Goal: Find specific page/section: Find specific page/section

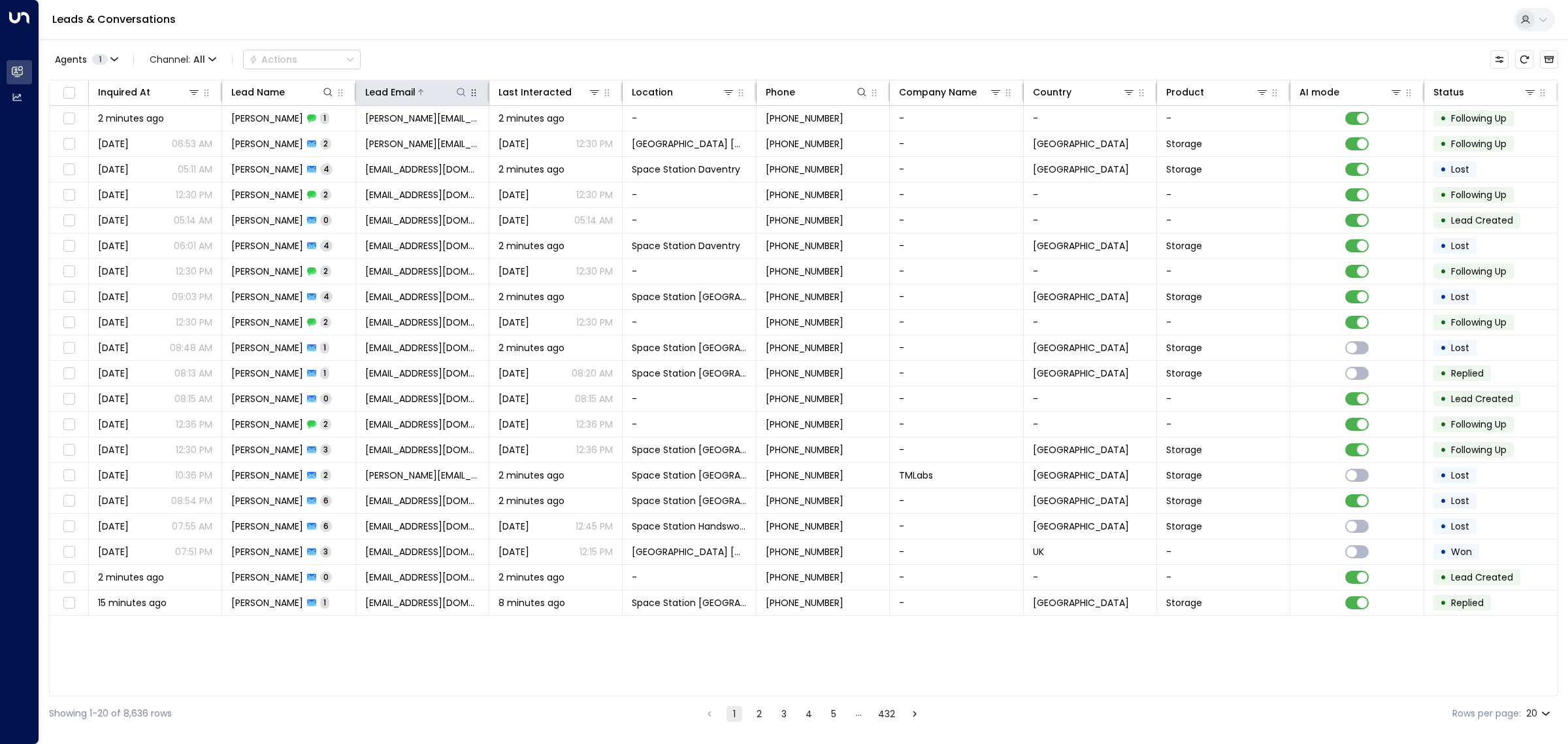
click at [458, 93] on icon at bounding box center [462, 92] width 11 height 11
click at [422, 132] on input "text" at bounding box center [461, 140] width 180 height 25
type input "**********"
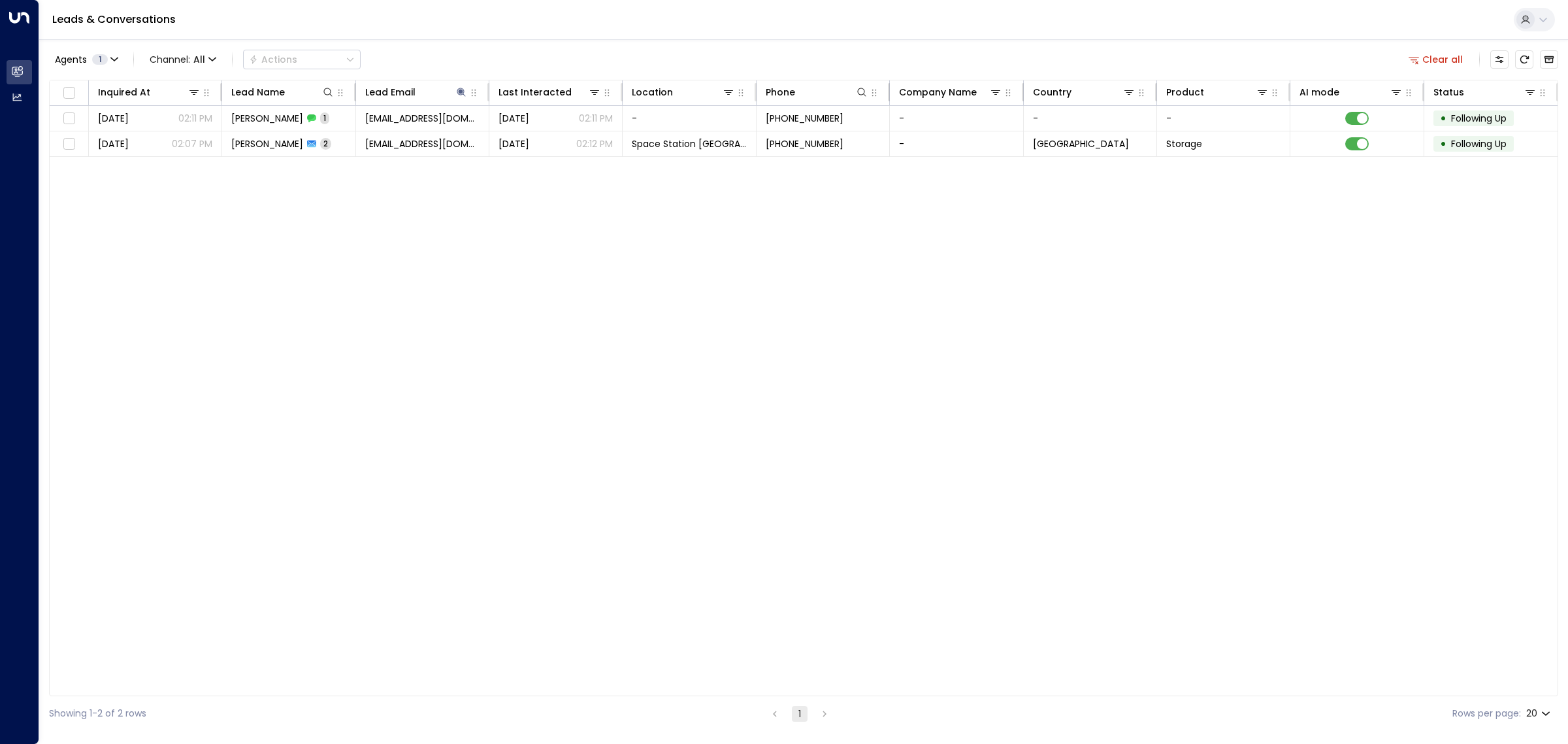
click at [471, 253] on div "Inquired At Lead Name Lead Email Last Interacted Location Phone Company Name Co…" at bounding box center [804, 388] width 1509 height 617
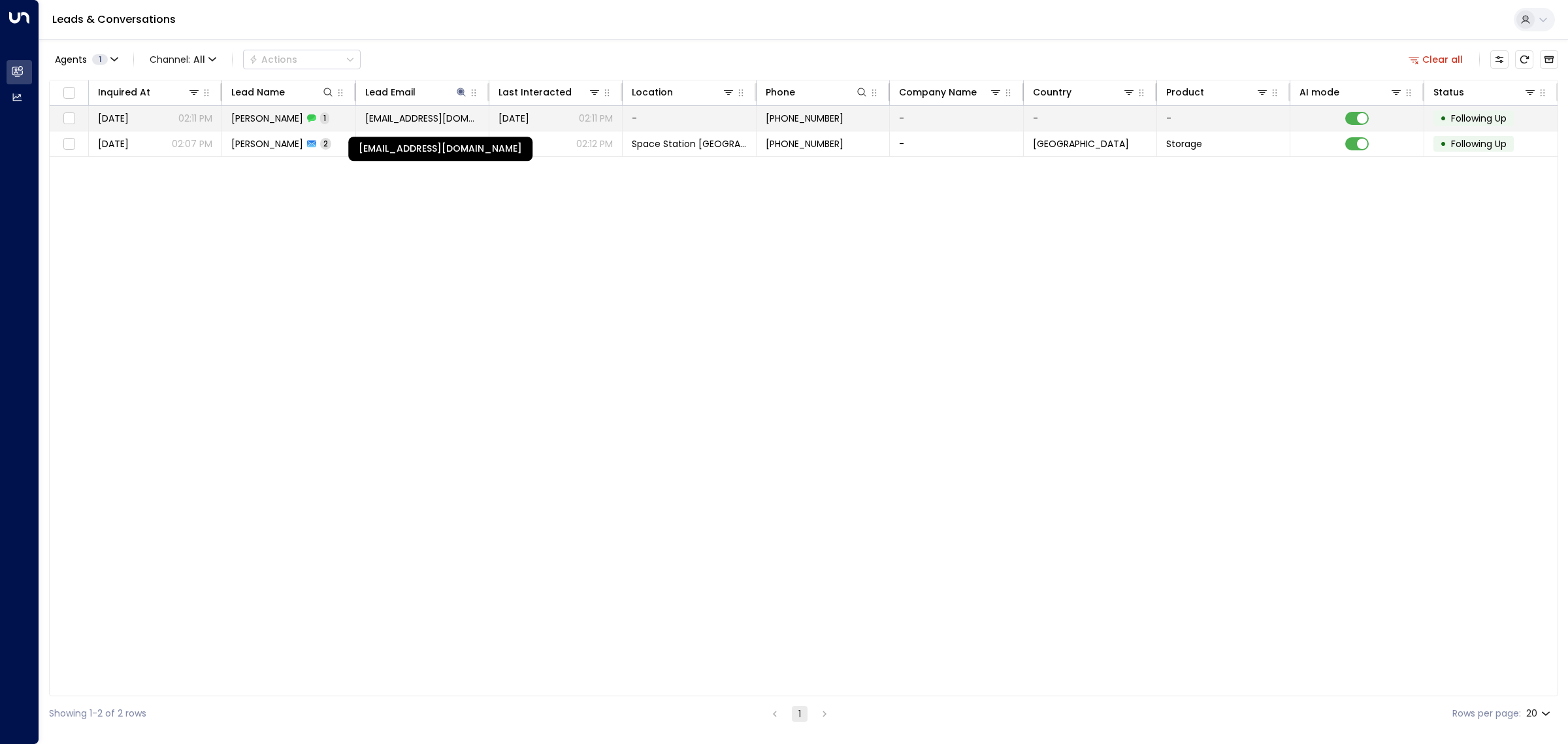
click at [459, 125] on span "[EMAIL_ADDRESS][DOMAIN_NAME]" at bounding box center [422, 118] width 114 height 13
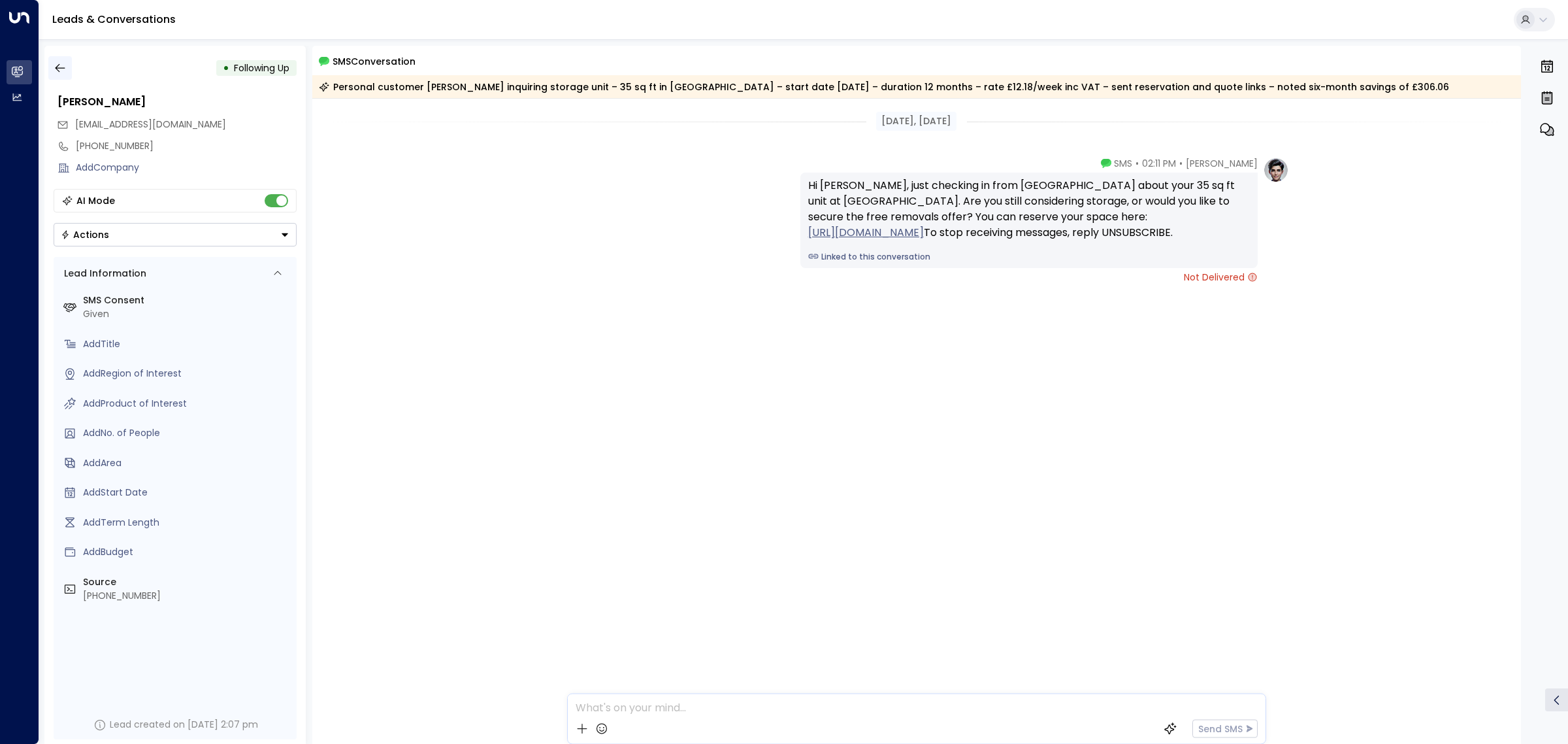
click at [61, 65] on icon "button" at bounding box center [60, 67] width 13 height 13
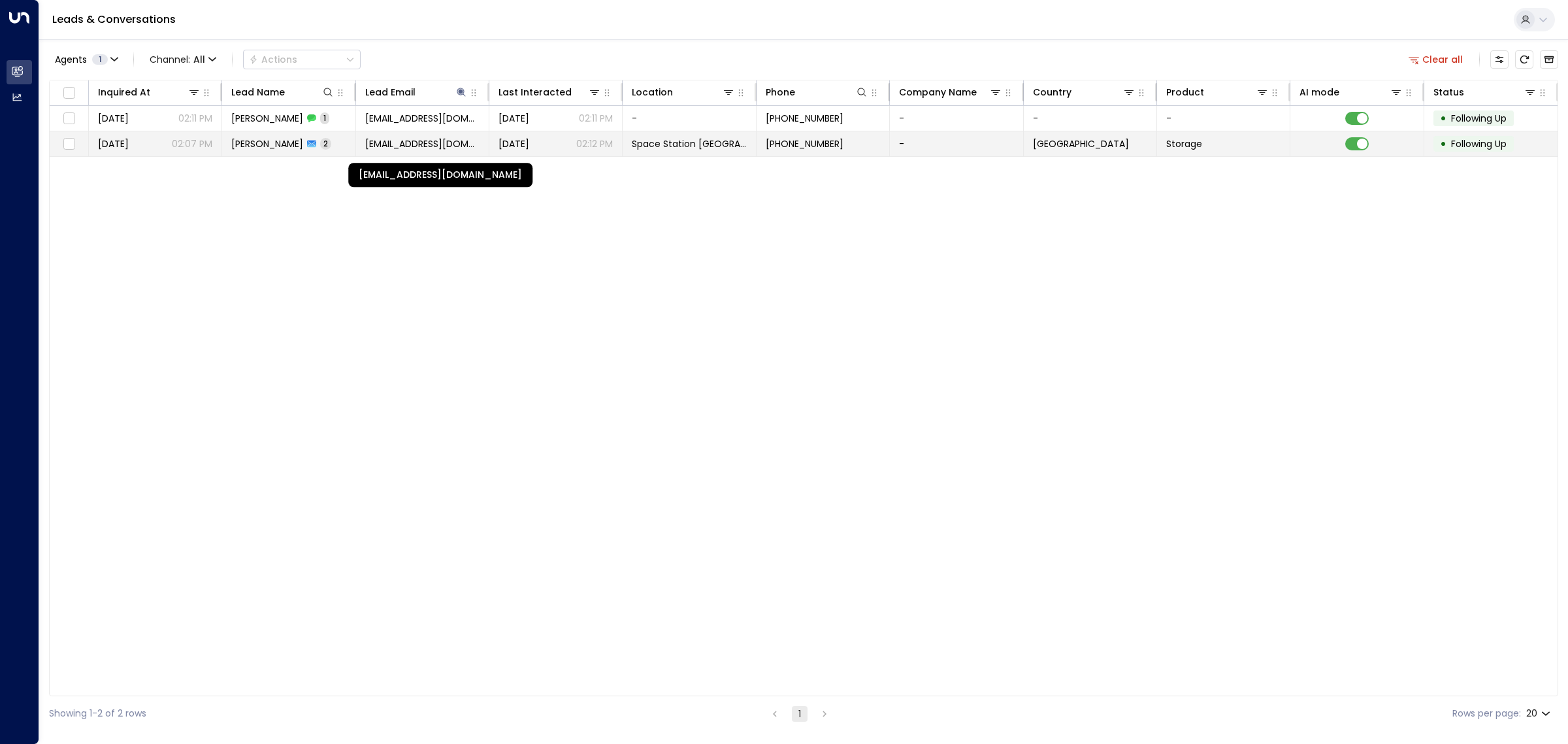
click at [426, 144] on span "[EMAIL_ADDRESS][DOMAIN_NAME]" at bounding box center [422, 143] width 114 height 13
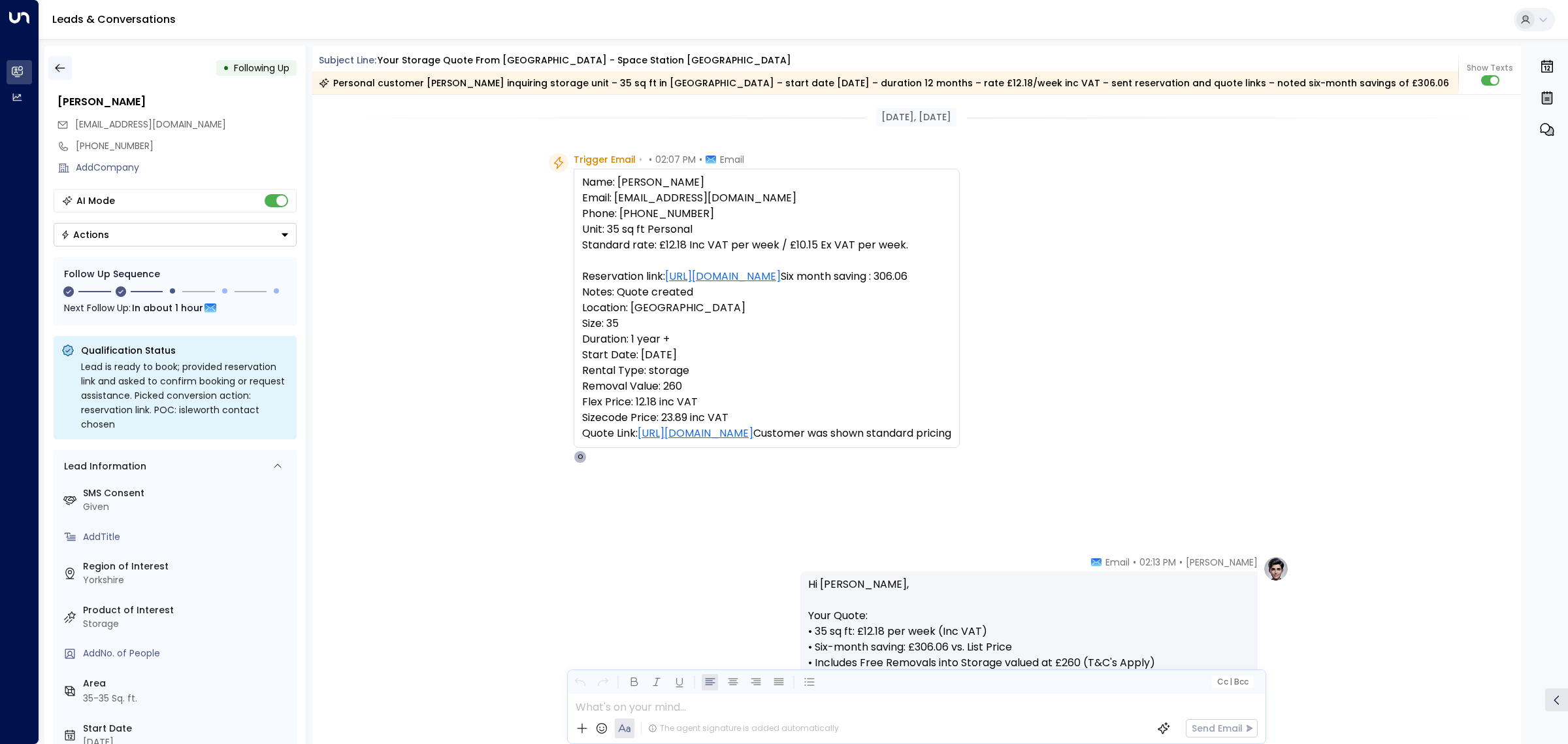
click at [59, 64] on icon "button" at bounding box center [60, 68] width 10 height 8
